Goal: Find specific page/section: Find specific page/section

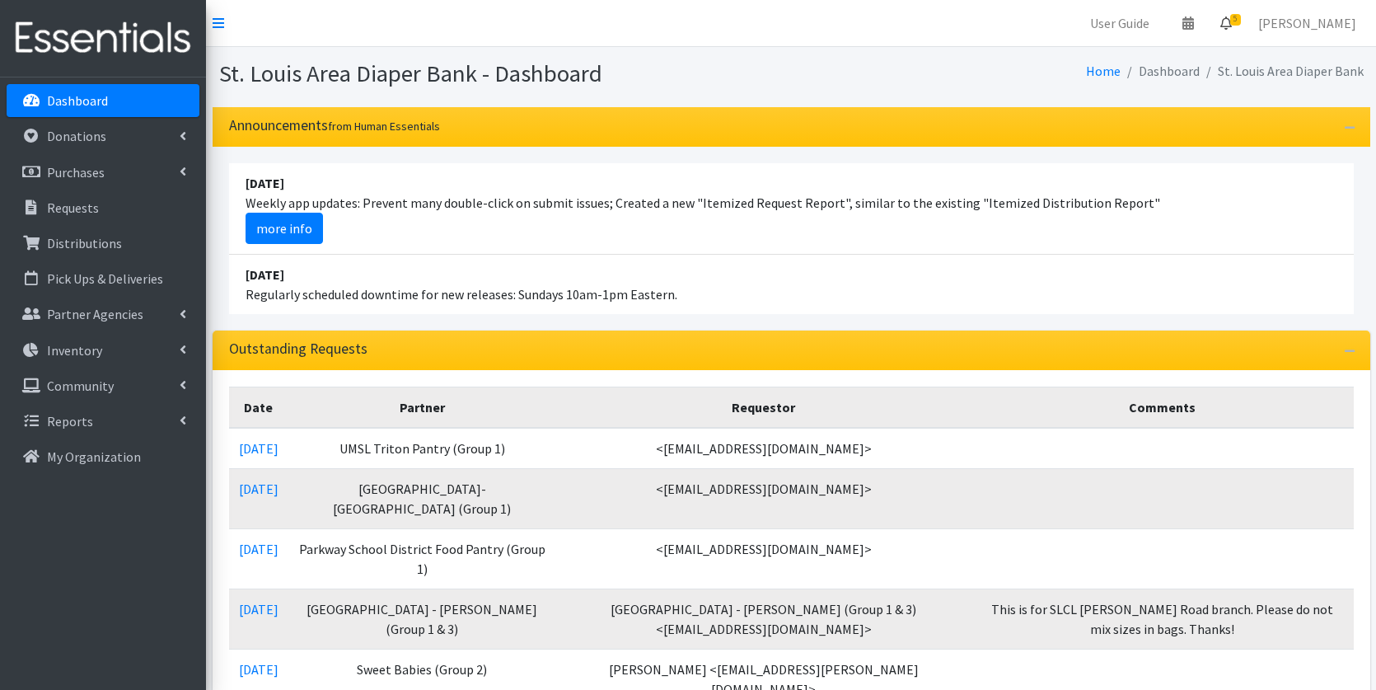
click at [1232, 19] on icon at bounding box center [1227, 22] width 12 height 13
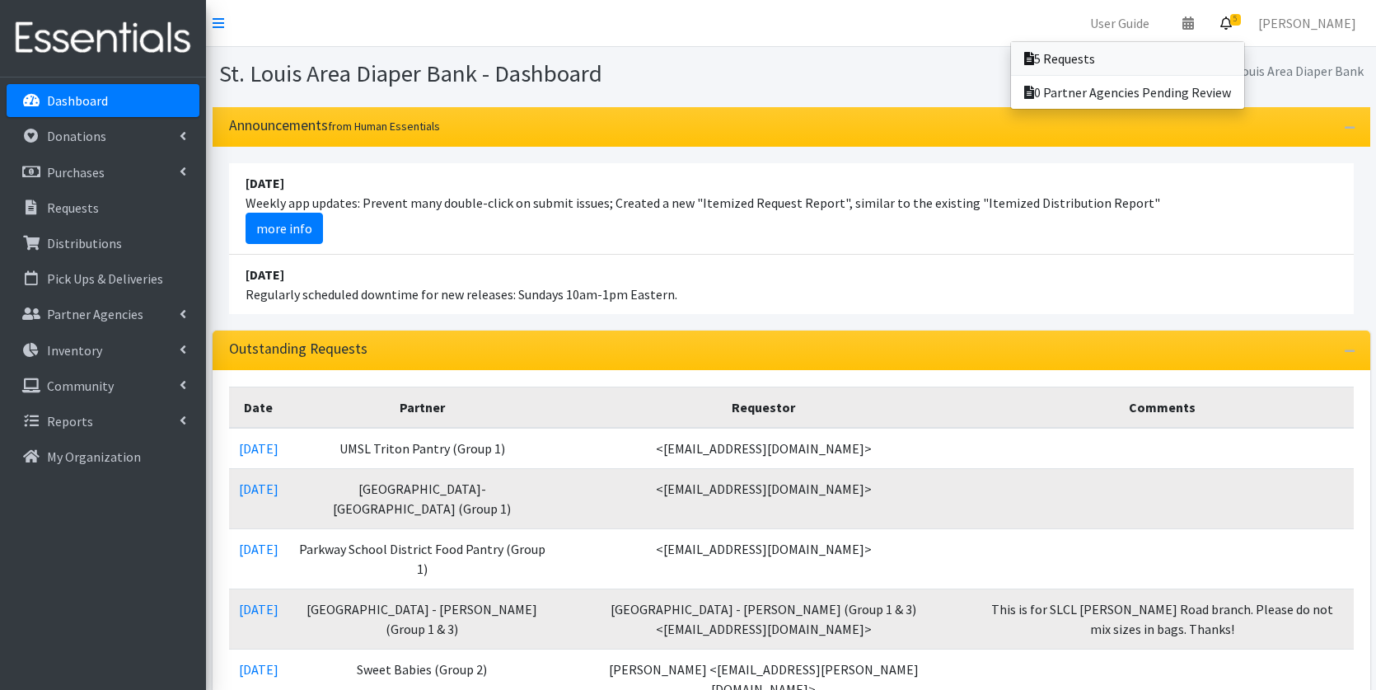
click at [1185, 52] on link "5 Requests" at bounding box center [1127, 58] width 233 height 33
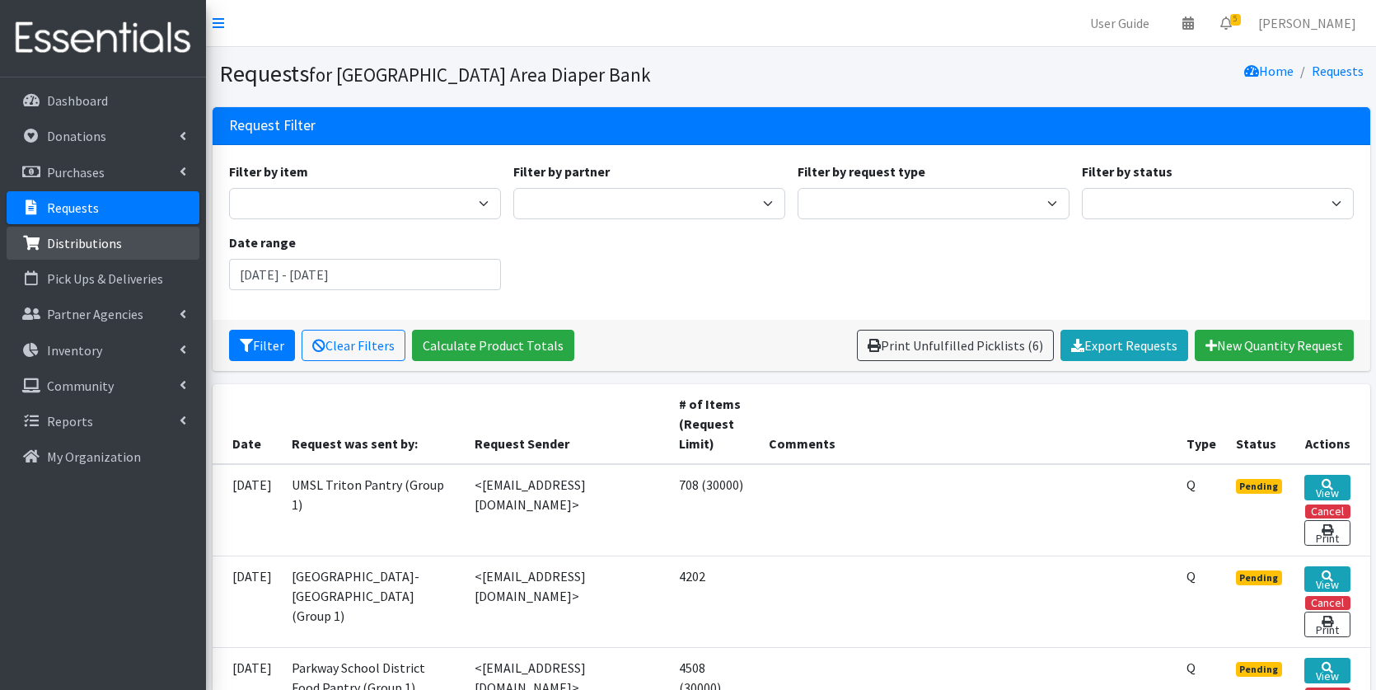
click at [142, 246] on link "Distributions" at bounding box center [103, 243] width 193 height 33
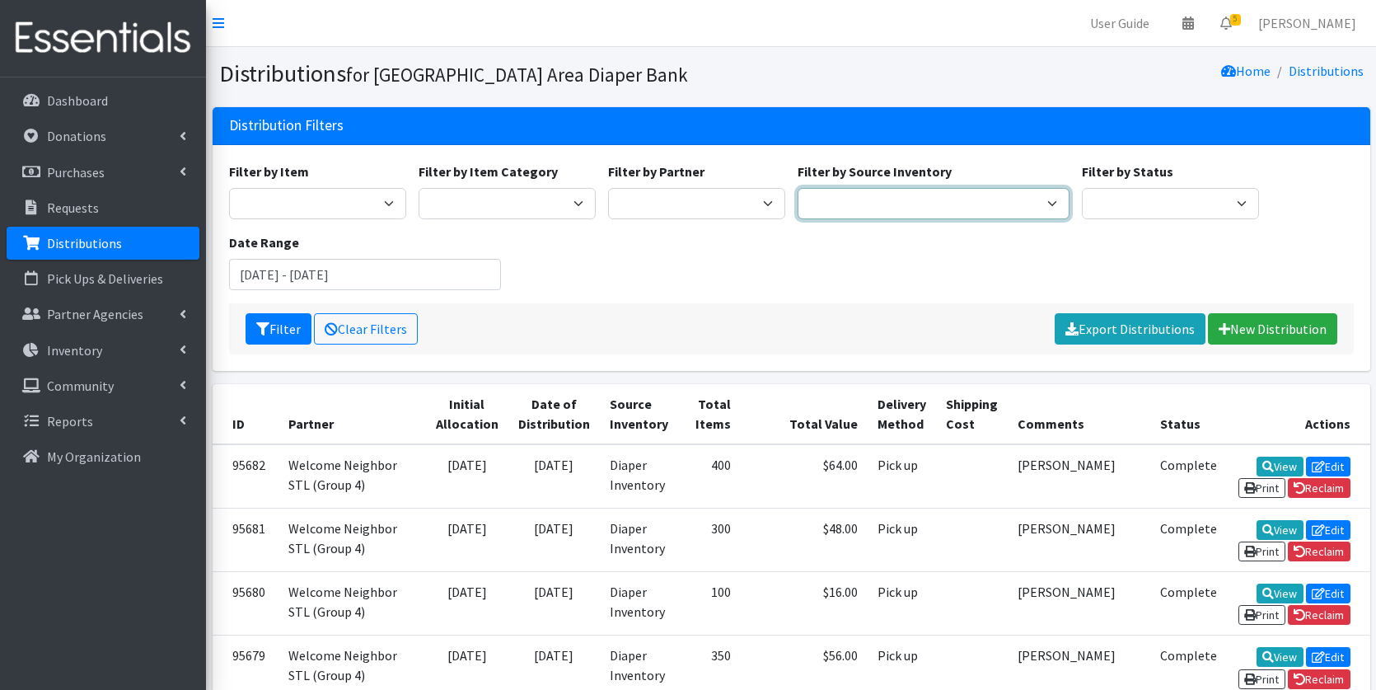
click at [906, 192] on select "Diaper Inventory Rolla storage Unit" at bounding box center [934, 203] width 272 height 31
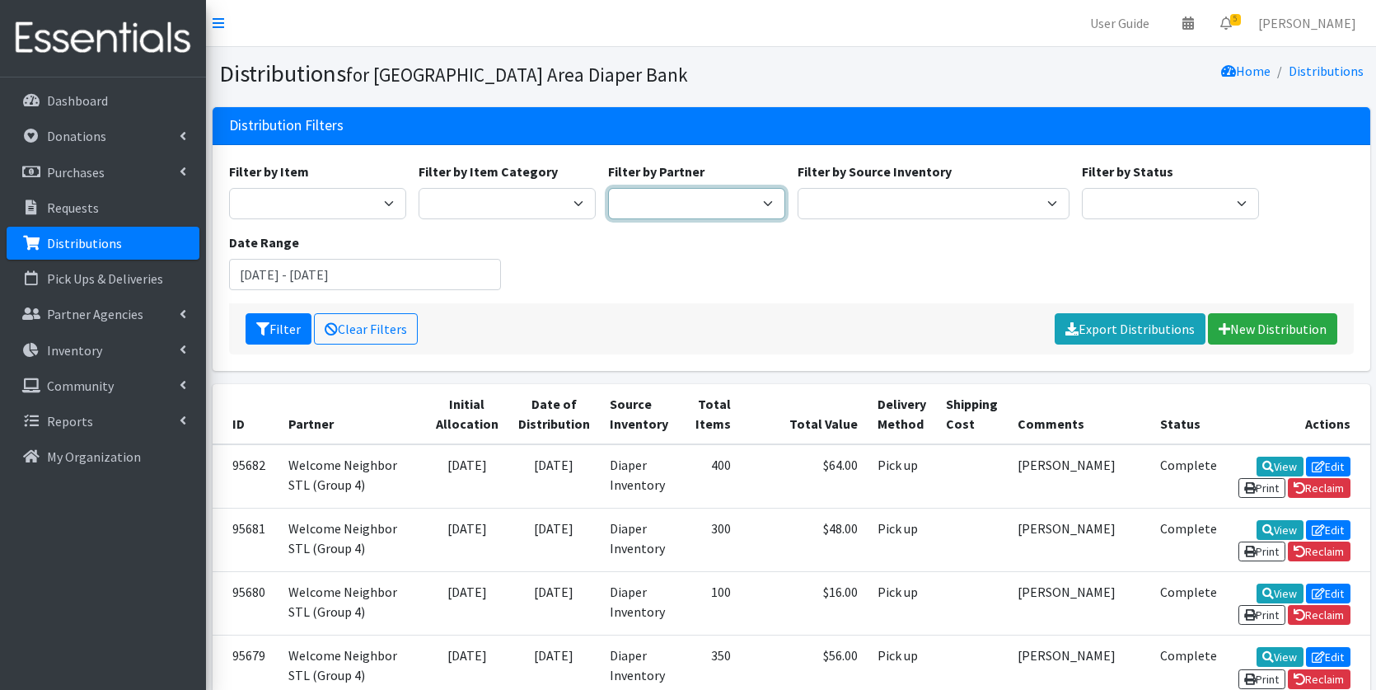
click at [698, 193] on select "Affinia Healthcare (Group 2) Annie Malone (Group 1) Assistance League of St. Lo…" at bounding box center [696, 203] width 177 height 31
select select "2449"
click at [278, 330] on button "Filter" at bounding box center [279, 328] width 66 height 31
